Goal: Unclear

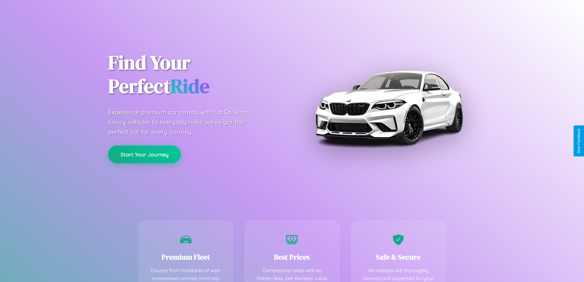
click at [144, 154] on button "Start Your Journey" at bounding box center [144, 154] width 73 height 18
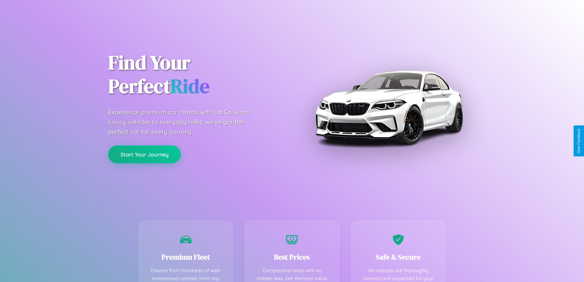
click at [144, 154] on button "Start Your Journey" at bounding box center [144, 154] width 73 height 18
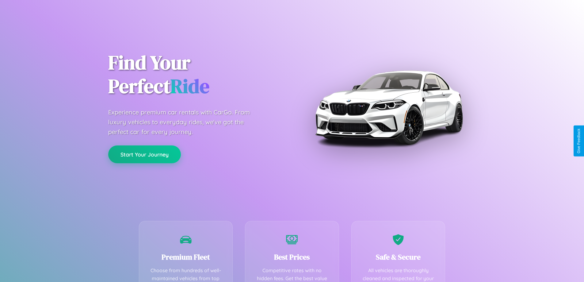
click at [144, 154] on button "Start Your Journey" at bounding box center [144, 154] width 73 height 18
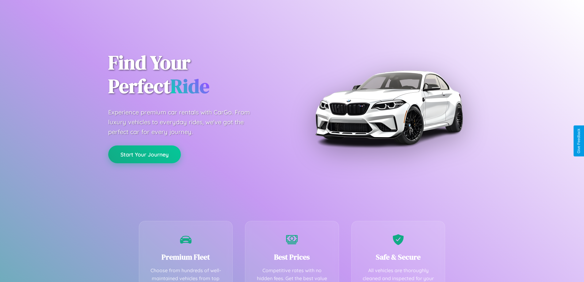
click at [144, 154] on button "Start Your Journey" at bounding box center [144, 154] width 73 height 18
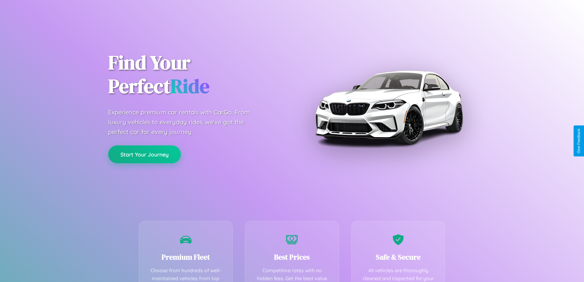
click at [144, 154] on button "Start Your Journey" at bounding box center [144, 154] width 73 height 18
